Goal: Task Accomplishment & Management: Manage account settings

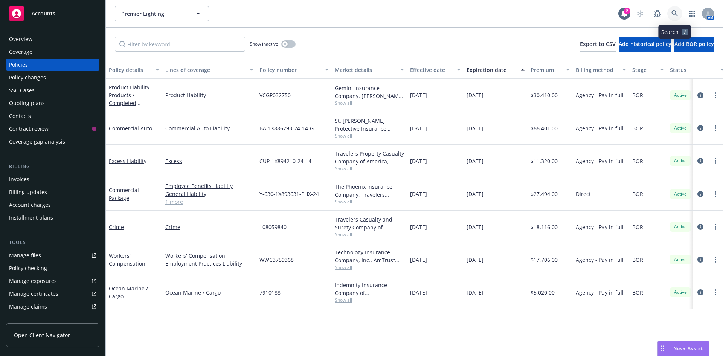
click at [677, 13] on icon at bounding box center [675, 13] width 7 height 7
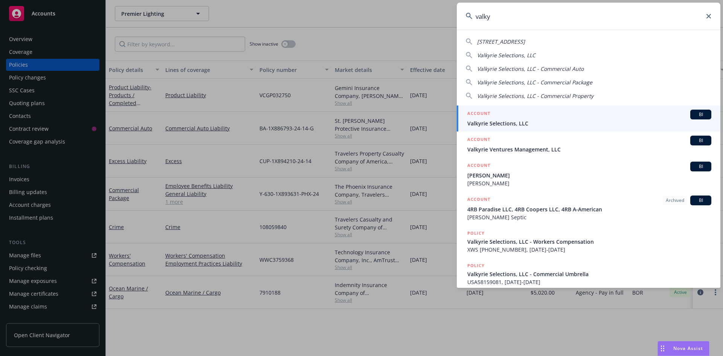
type input "valky"
click at [552, 121] on span "Valkyrie Selections, LLC" at bounding box center [590, 123] width 244 height 8
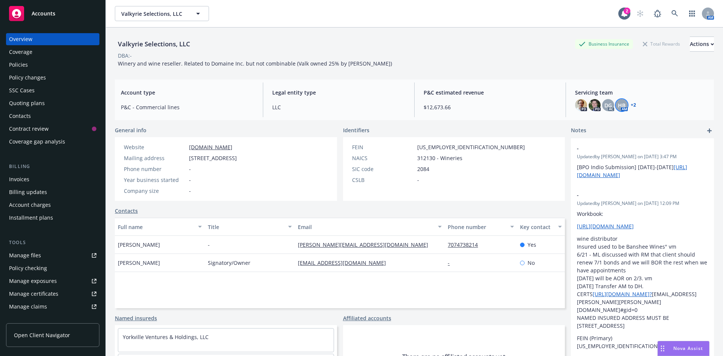
click at [619, 107] on span "HB" at bounding box center [622, 105] width 8 height 8
click at [631, 104] on link "+ 2" at bounding box center [633, 105] width 5 height 5
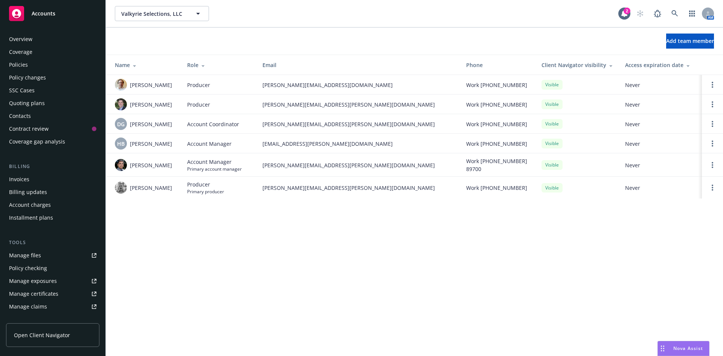
click at [32, 41] on div "Overview" at bounding box center [52, 39] width 87 height 12
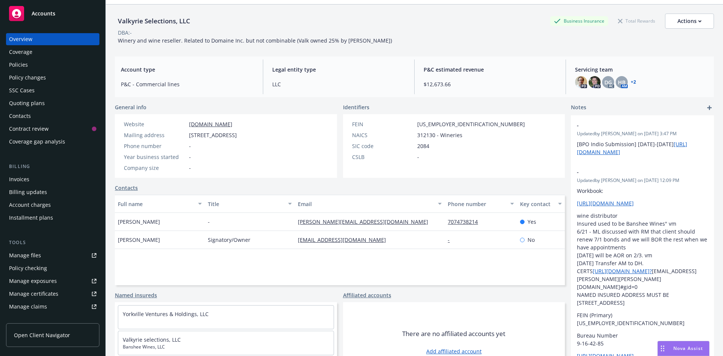
scroll to position [11, 0]
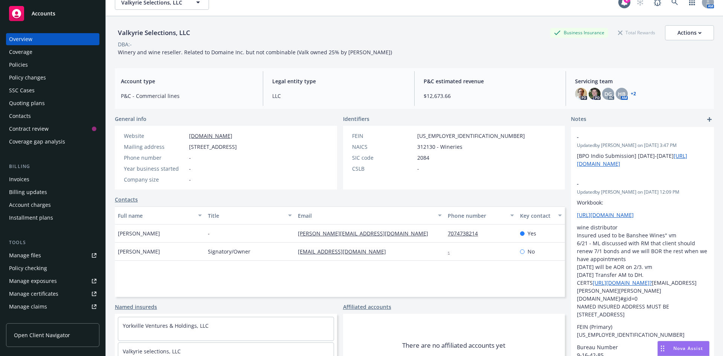
click at [67, 297] on link "Manage certificates" at bounding box center [52, 294] width 93 height 12
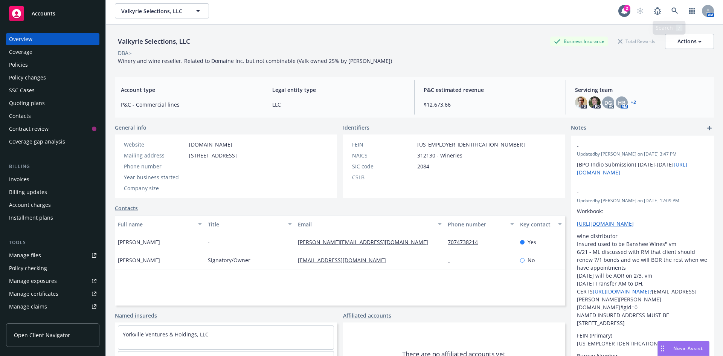
scroll to position [0, 0]
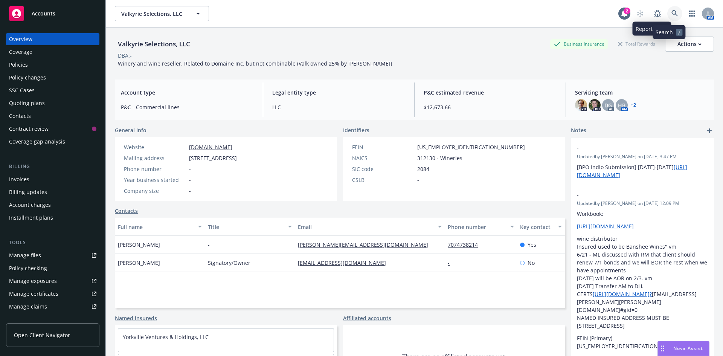
click at [674, 16] on link at bounding box center [675, 13] width 15 height 15
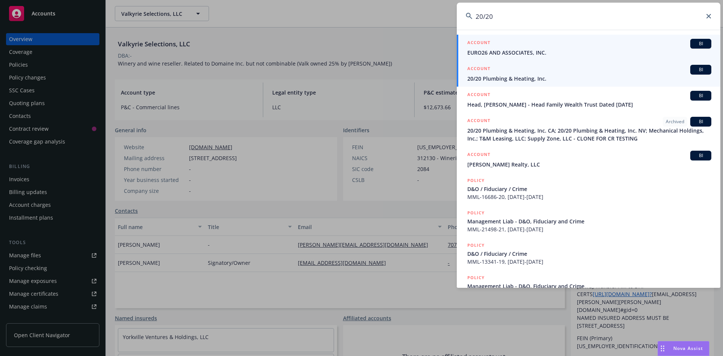
type input "20/20"
click at [510, 78] on span "20/20 Plumbing & Heating, Inc." at bounding box center [590, 79] width 244 height 8
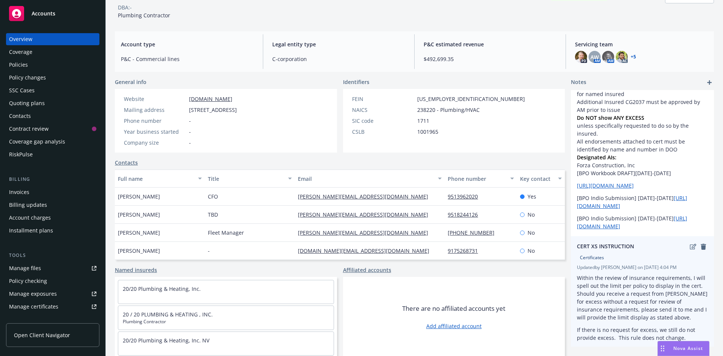
scroll to position [49, 0]
click at [699, 243] on link "remove" at bounding box center [703, 245] width 9 height 9
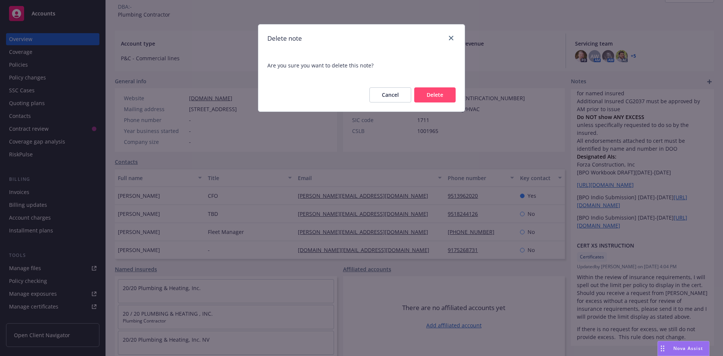
click at [429, 93] on button "Delete" at bounding box center [434, 94] width 41 height 15
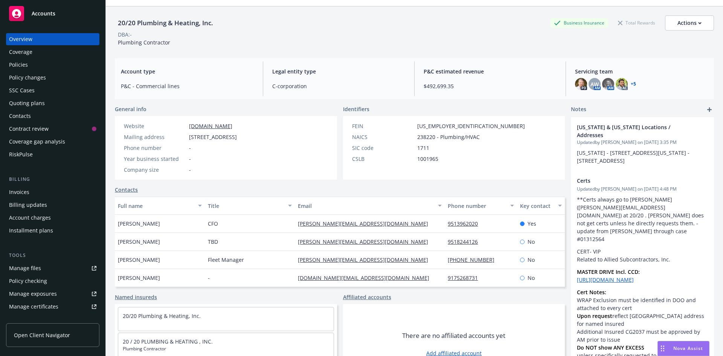
scroll to position [0, 0]
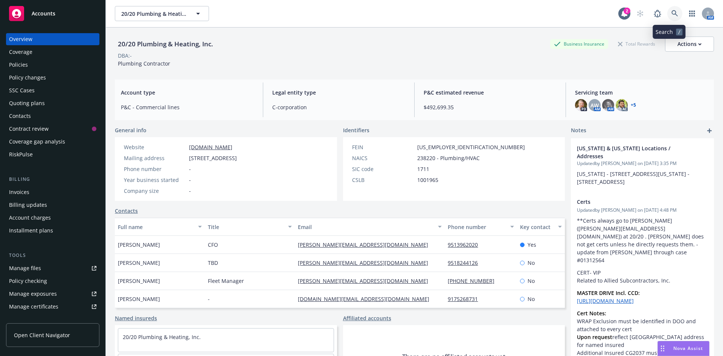
click at [668, 15] on link at bounding box center [675, 13] width 15 height 15
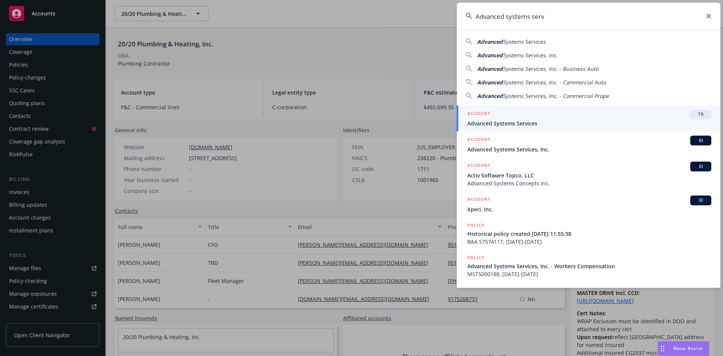
click at [530, 56] on span "Systems Services, Inc." at bounding box center [530, 55] width 55 height 7
type input "Advanced Systems Services, Inc."
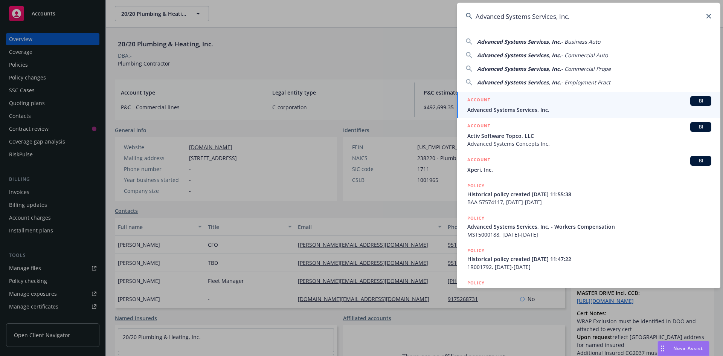
click at [522, 111] on span "Advanced Systems Services, Inc." at bounding box center [590, 110] width 244 height 8
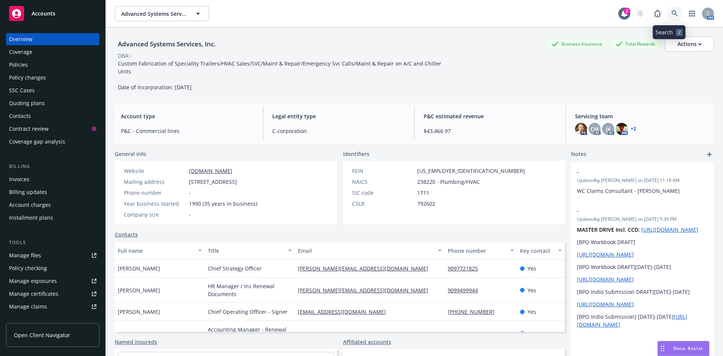
click at [672, 11] on icon at bounding box center [675, 13] width 7 height 7
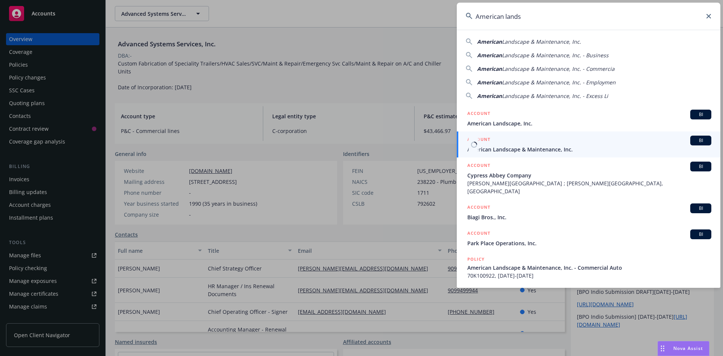
type input "American lands"
click at [543, 142] on div "ACCOUNT BI" at bounding box center [590, 141] width 244 height 10
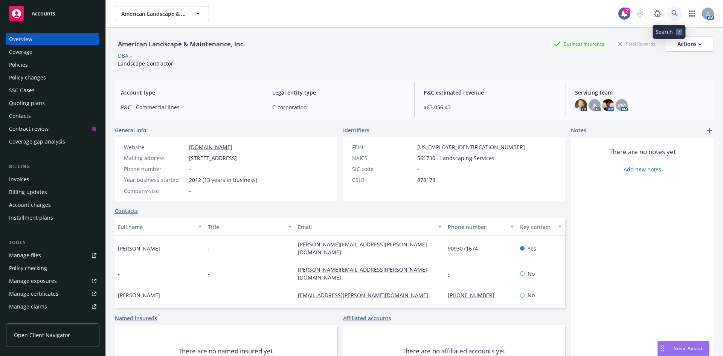
click at [668, 12] on link at bounding box center [675, 13] width 15 height 15
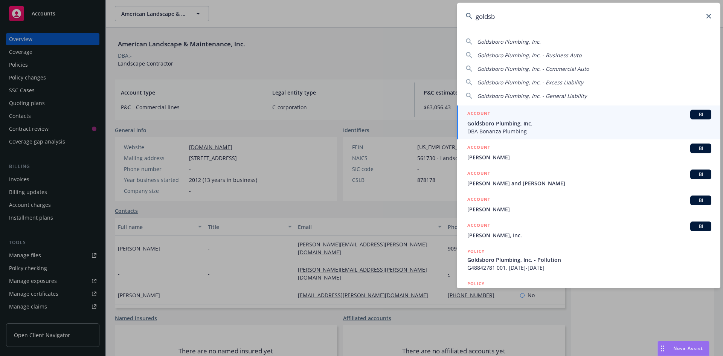
type input "goldsb"
click at [541, 125] on span "Goldsboro Plumbing, Inc." at bounding box center [590, 123] width 244 height 8
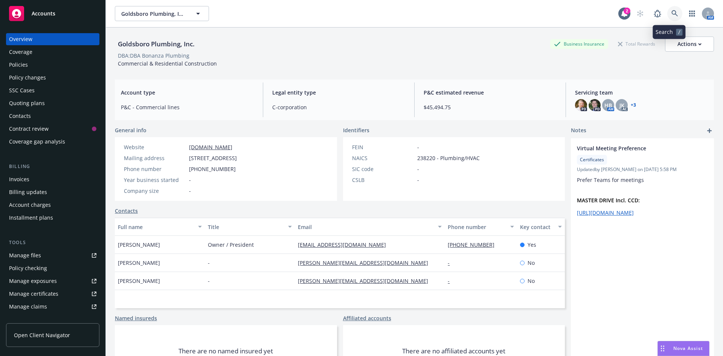
click at [672, 11] on icon at bounding box center [675, 13] width 7 height 7
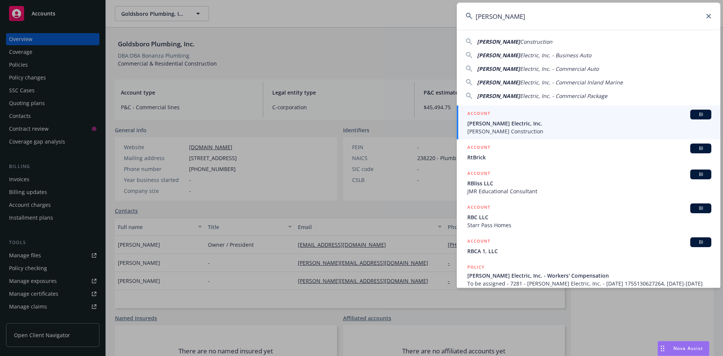
type input "[PERSON_NAME]"
click at [492, 120] on span "[PERSON_NAME] Electric, Inc." at bounding box center [590, 123] width 244 height 8
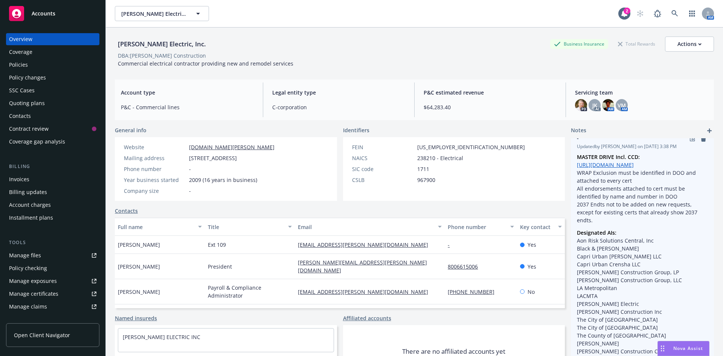
scroll to position [75, 0]
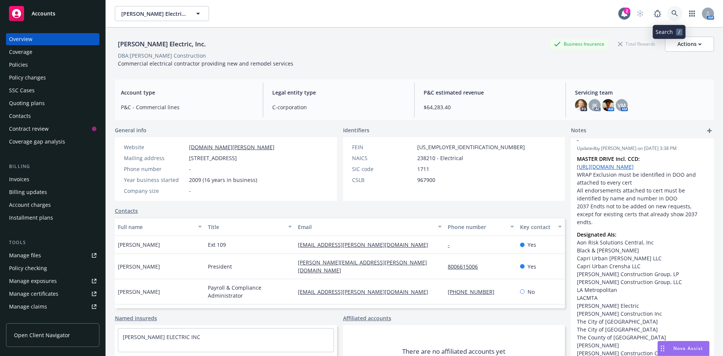
click at [672, 13] on icon at bounding box center [675, 13] width 7 height 7
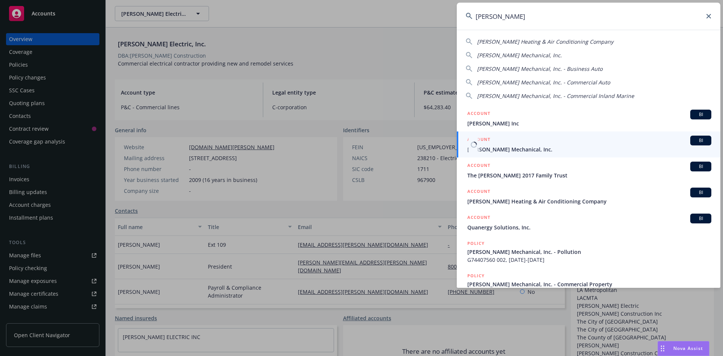
type input "[PERSON_NAME]"
click at [489, 153] on span "[PERSON_NAME] Mechanical, Inc." at bounding box center [590, 149] width 244 height 8
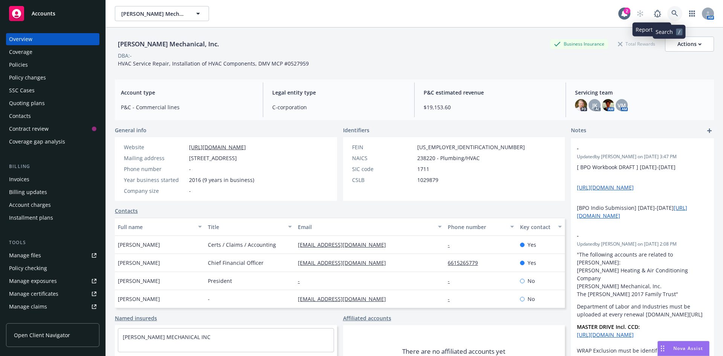
click at [672, 14] on icon at bounding box center [675, 13] width 6 height 6
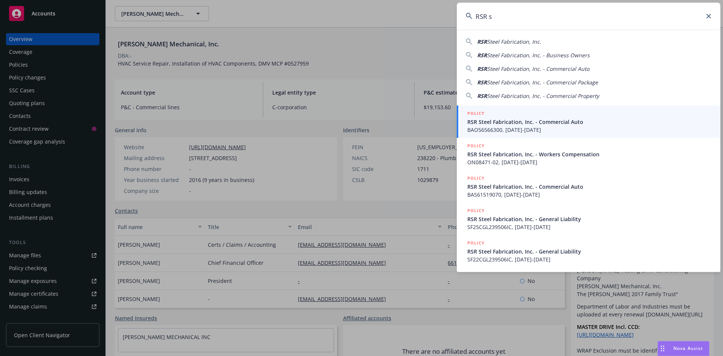
click at [523, 43] on span "Steel Fabrication, Inc." at bounding box center [514, 41] width 54 height 7
type input "RSR Steel Fabrication, Inc."
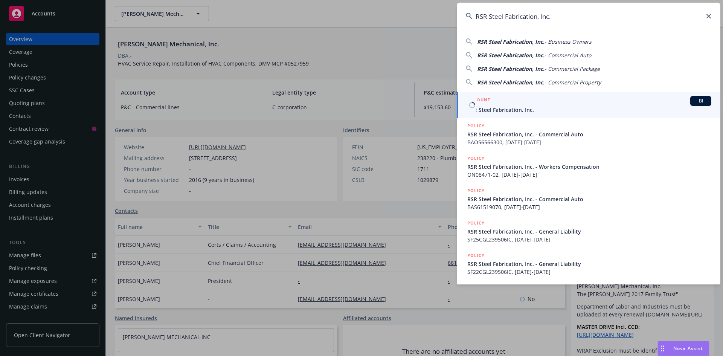
click at [528, 114] on link "ACCOUNT BI RSR Steel Fabrication, Inc." at bounding box center [589, 105] width 264 height 26
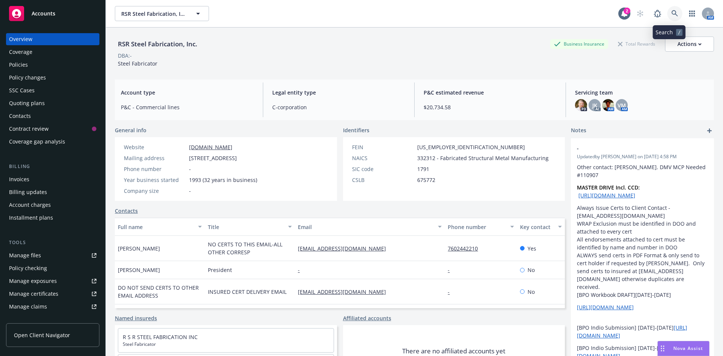
click at [672, 12] on icon at bounding box center [675, 13] width 7 height 7
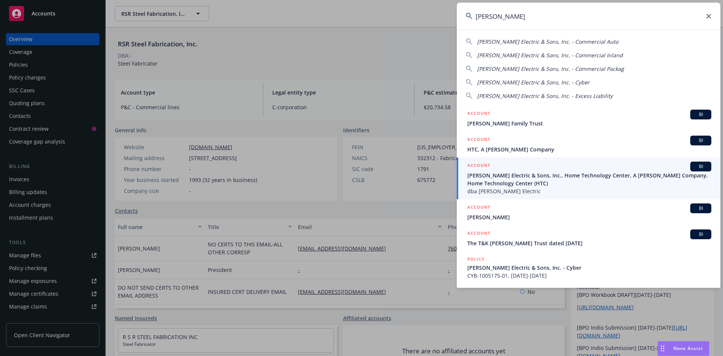
type input "[PERSON_NAME]"
click at [584, 173] on span "[PERSON_NAME] Electric & Sons, Inc., Home Technology Center, A [PERSON_NAME] Co…" at bounding box center [590, 179] width 244 height 16
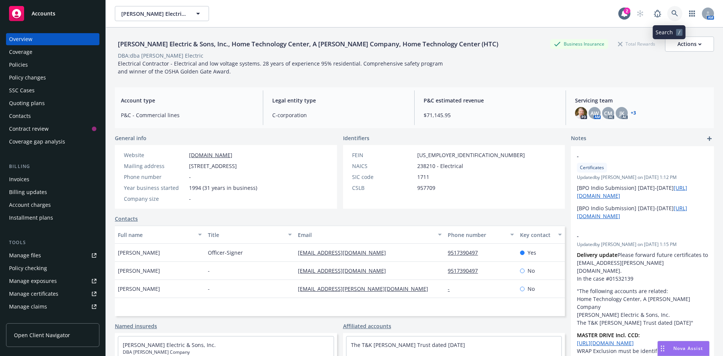
click at [668, 14] on link at bounding box center [675, 13] width 15 height 15
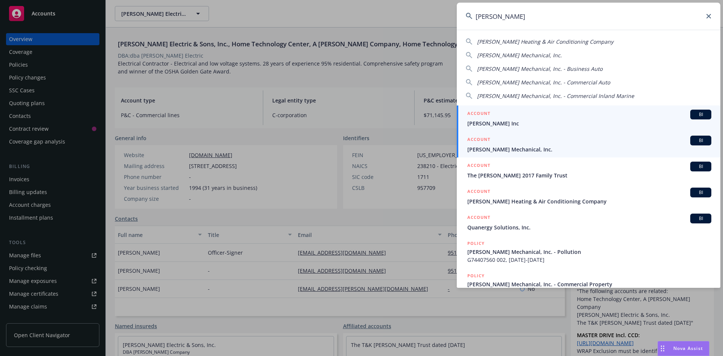
type input "[PERSON_NAME]"
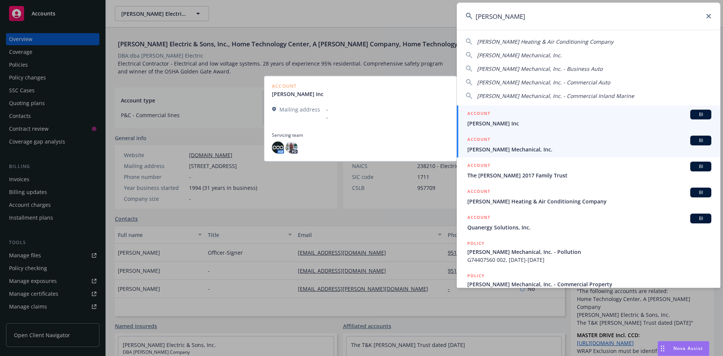
click at [494, 143] on div "ACCOUNT BI" at bounding box center [590, 141] width 244 height 10
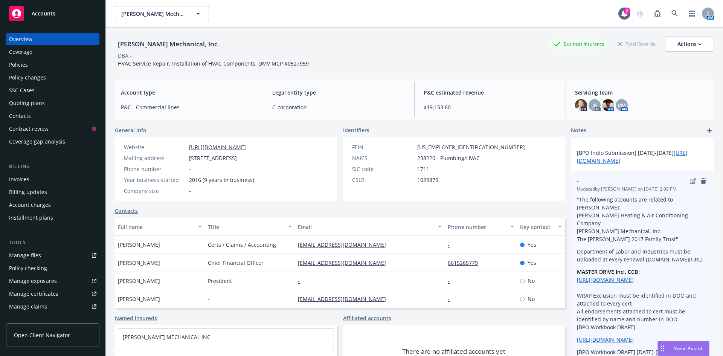
scroll to position [76, 0]
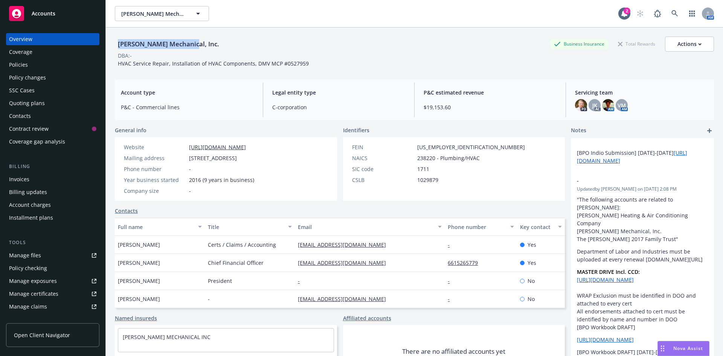
drag, startPoint x: 115, startPoint y: 46, endPoint x: 195, endPoint y: 45, distance: 80.6
click at [195, 45] on div "[PERSON_NAME] Mechanical, Inc. Business Insurance Total Rewards Actions DBA: - …" at bounding box center [414, 206] width 617 height 356
copy div "[PERSON_NAME] Mechanical, Inc."
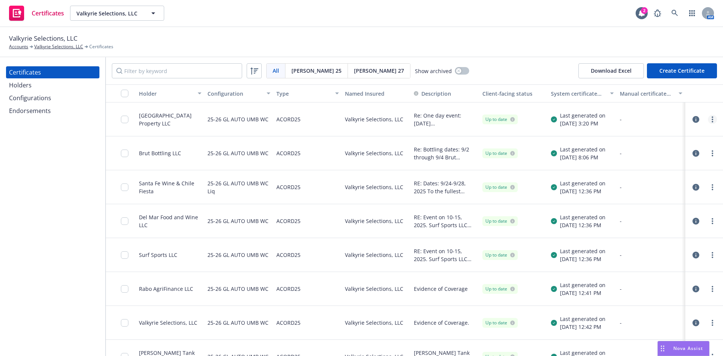
click at [712, 121] on circle "more" at bounding box center [713, 122] width 2 height 2
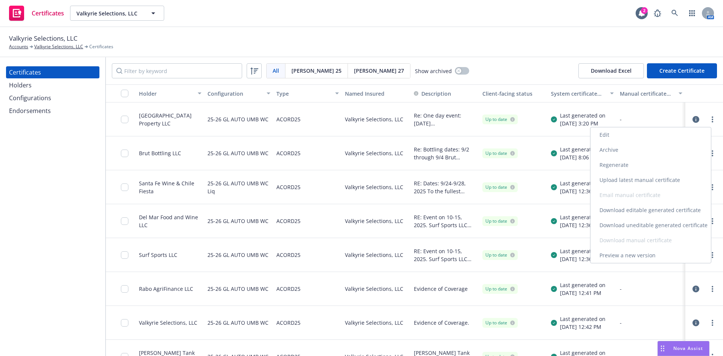
click at [619, 136] on link "Edit" at bounding box center [651, 134] width 121 height 15
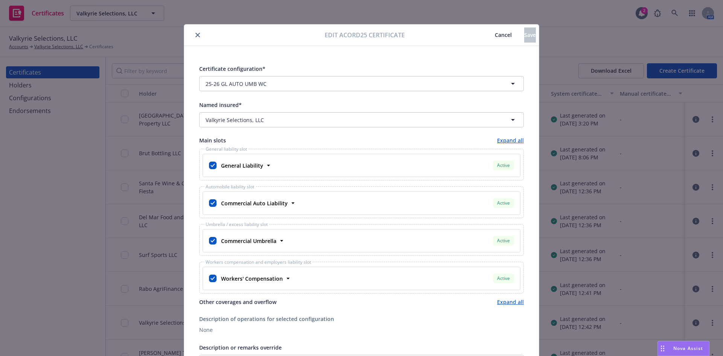
click at [483, 38] on button "Cancel" at bounding box center [504, 35] width 42 height 15
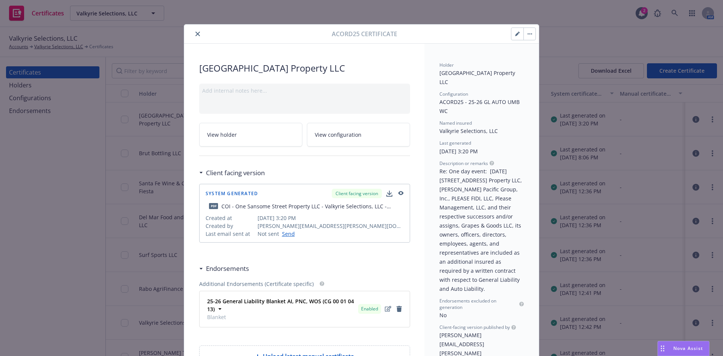
click at [196, 35] on icon "close" at bounding box center [198, 34] width 5 height 5
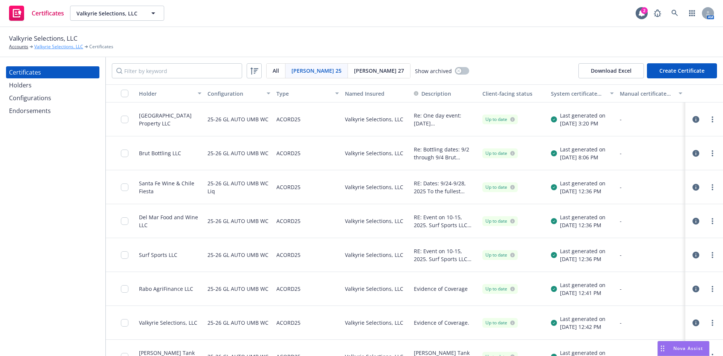
click at [54, 47] on link "Valkyrie Selections, LLC" at bounding box center [58, 46] width 49 height 7
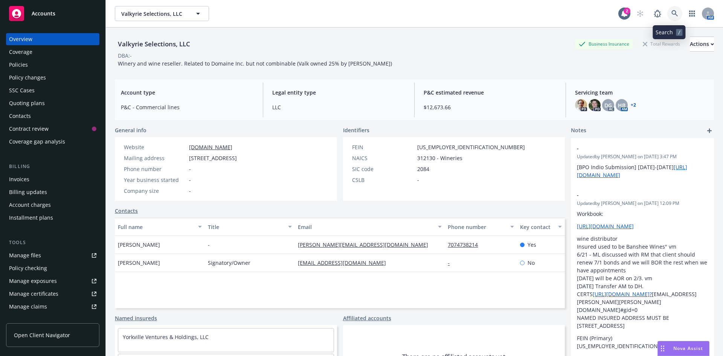
click at [672, 13] on icon at bounding box center [675, 13] width 7 height 7
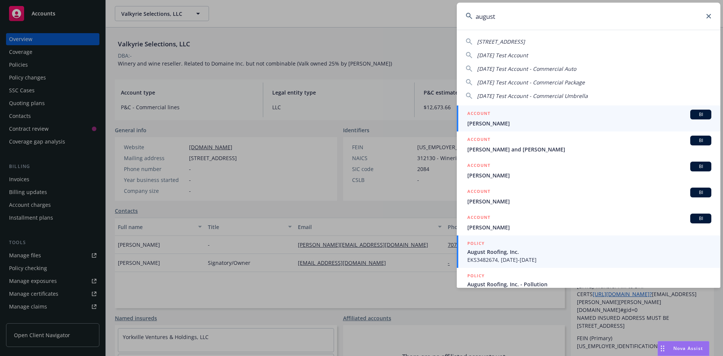
type input "august"
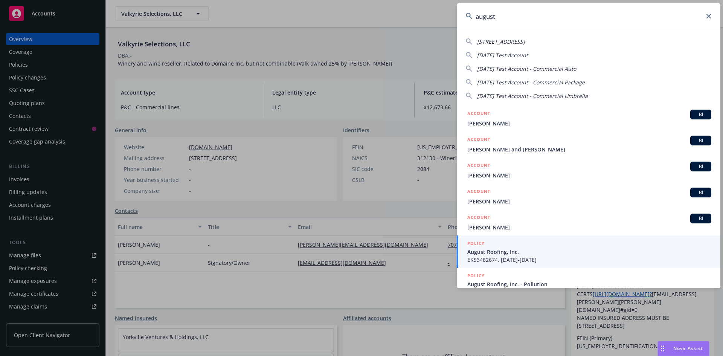
click at [515, 257] on span "EKS3482674, 06/15/2023-06/15/2024" at bounding box center [590, 260] width 244 height 8
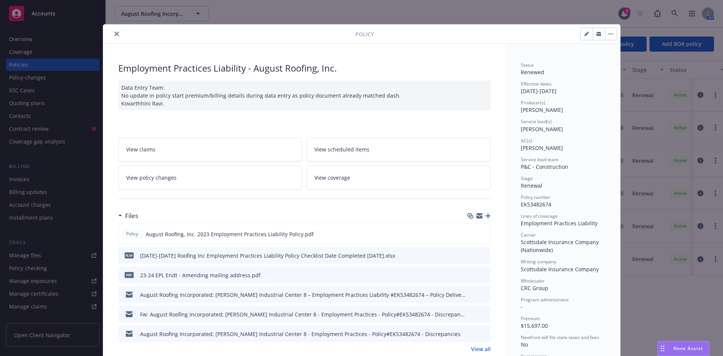
click at [40, 41] on div "Policy Employment Practices Liability - August Roofing, Inc. Data Entry Team: N…" at bounding box center [361, 178] width 723 height 356
click at [115, 35] on icon "close" at bounding box center [117, 34] width 5 height 5
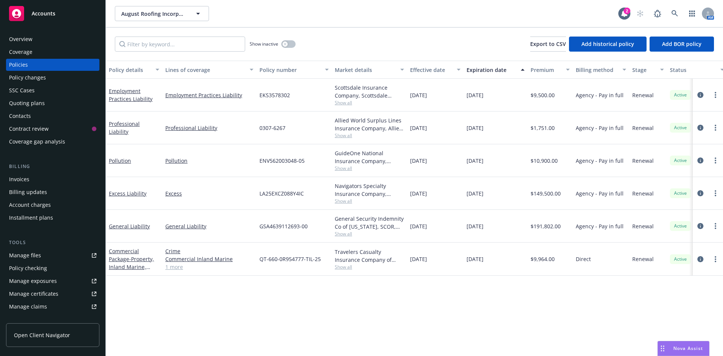
click at [40, 40] on div "Overview" at bounding box center [52, 39] width 87 height 12
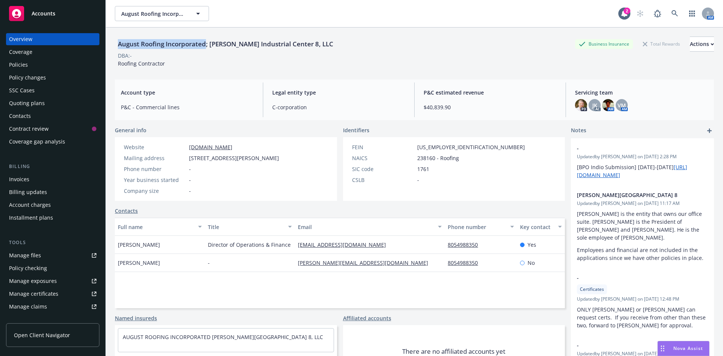
drag, startPoint x: 119, startPoint y: 44, endPoint x: 208, endPoint y: 48, distance: 89.0
click at [208, 48] on div "August Roofing Incorporated; Cochran Industrial Center 8, LLC" at bounding box center [226, 44] width 222 height 10
copy div "August Roofing Incorporated"
click at [672, 13] on icon at bounding box center [675, 13] width 7 height 7
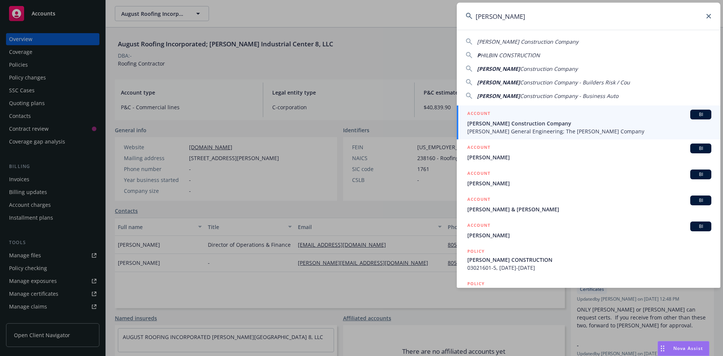
type input "Philbin"
click at [527, 124] on span "Philbin Construction Company" at bounding box center [590, 123] width 244 height 8
